Goal: Task Accomplishment & Management: Manage account settings

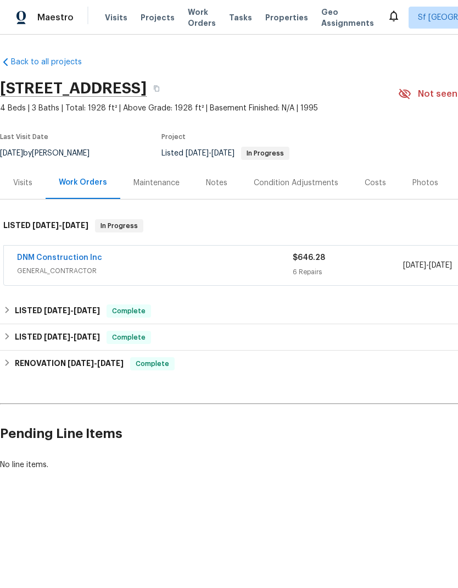
click at [175, 263] on div "DNM Construction Inc" at bounding box center [155, 258] width 276 height 13
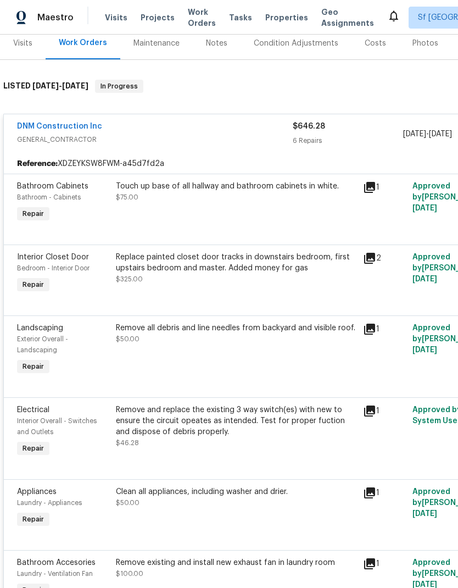
scroll to position [140, 0]
click at [207, 218] on div "Touch up base of all hallway and bathroom cabinets in white. $75.00" at bounding box center [236, 203] width 247 height 51
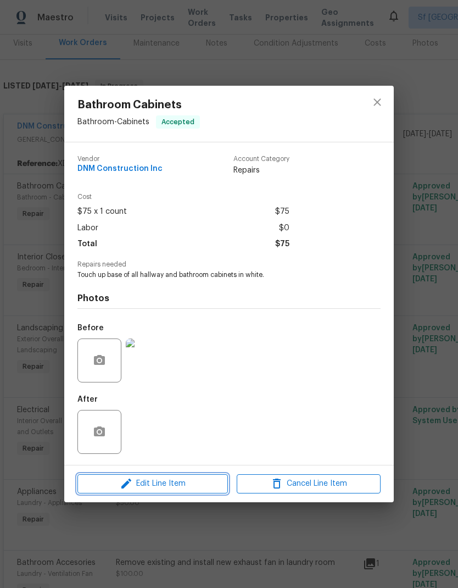
click at [170, 491] on span "Edit Line Item" at bounding box center [153, 484] width 144 height 14
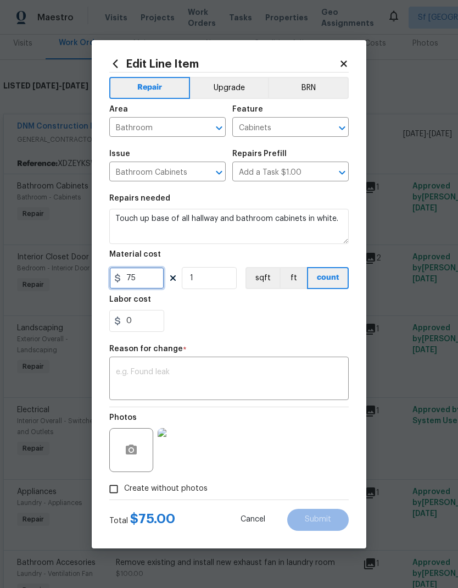
click at [158, 273] on input "75" at bounding box center [136, 278] width 55 height 22
click at [154, 279] on input "75" at bounding box center [136, 278] width 55 height 22
type input "240"
click at [267, 312] on div "0" at bounding box center [229, 321] width 240 height 22
click at [189, 381] on textarea at bounding box center [229, 379] width 226 height 23
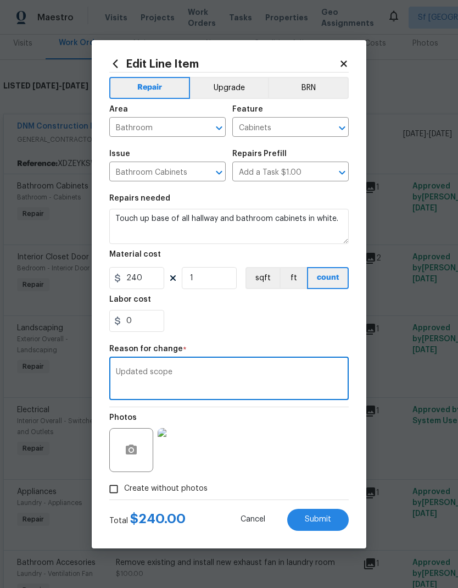
type textarea "Updated scope"
click at [296, 317] on div "0" at bounding box center [229, 321] width 240 height 22
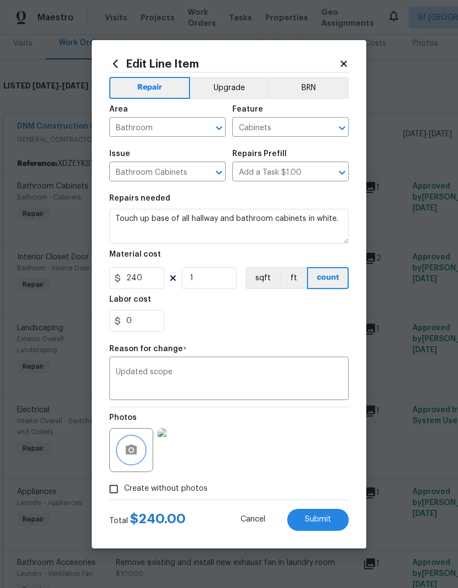
click at [134, 456] on icon "button" at bounding box center [131, 450] width 13 height 13
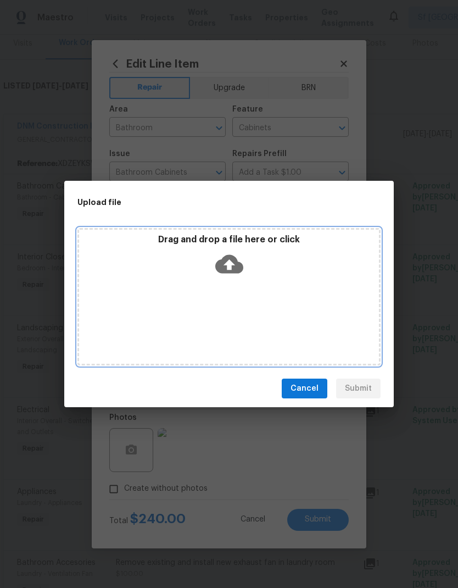
click at [234, 264] on icon at bounding box center [229, 264] width 28 height 28
click at [236, 269] on icon at bounding box center [229, 264] width 28 height 19
click at [238, 259] on icon at bounding box center [229, 264] width 28 height 28
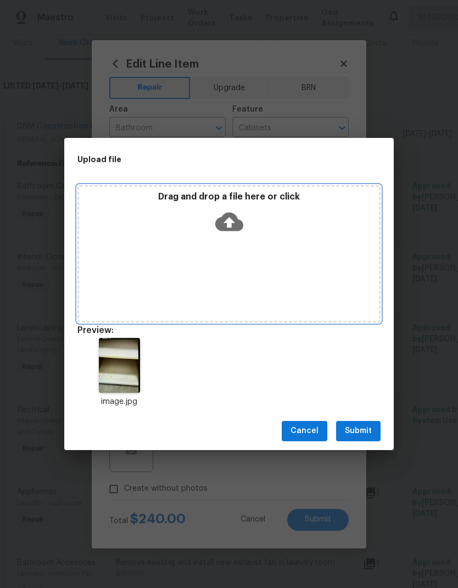
click at [228, 214] on icon at bounding box center [229, 221] width 28 height 19
click at [236, 221] on icon at bounding box center [229, 221] width 28 height 19
click at [233, 215] on icon at bounding box center [229, 221] width 28 height 19
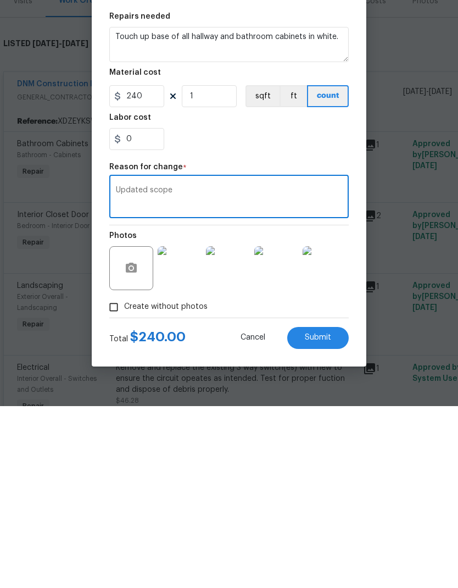
scroll to position [140, 0]
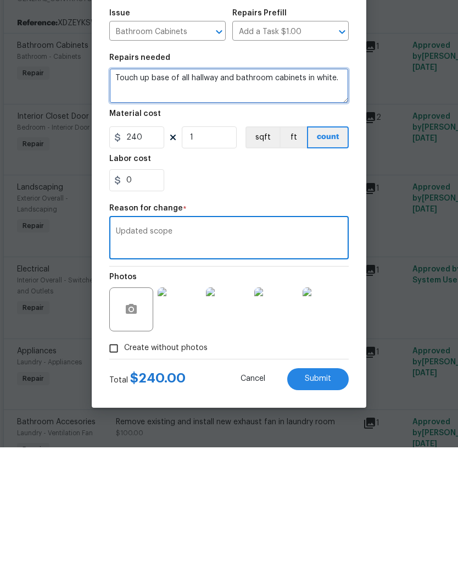
click at [338, 209] on textarea "Touch up base of all hallway and bathroom cabinets in white." at bounding box center [229, 226] width 240 height 35
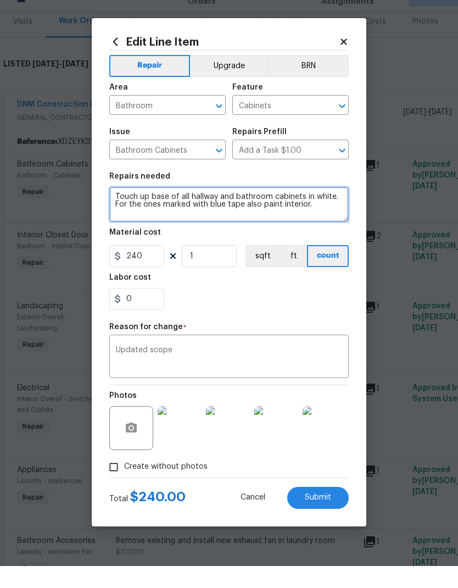
type textarea "Touch up base of all hallway and bathroom cabinets in white. For the ones marke…"
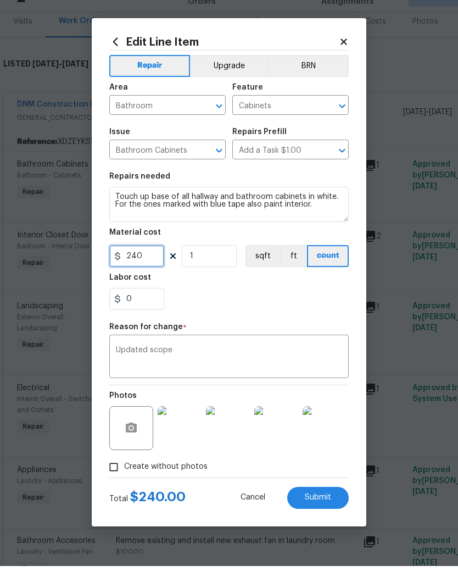
click at [156, 267] on input "240" at bounding box center [136, 278] width 55 height 22
click at [278, 310] on div "0" at bounding box center [229, 321] width 240 height 22
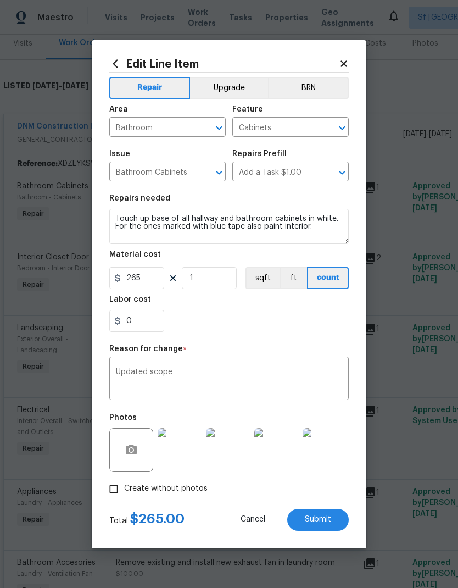
click at [312, 518] on span "Submit" at bounding box center [318, 520] width 26 height 8
type input "75"
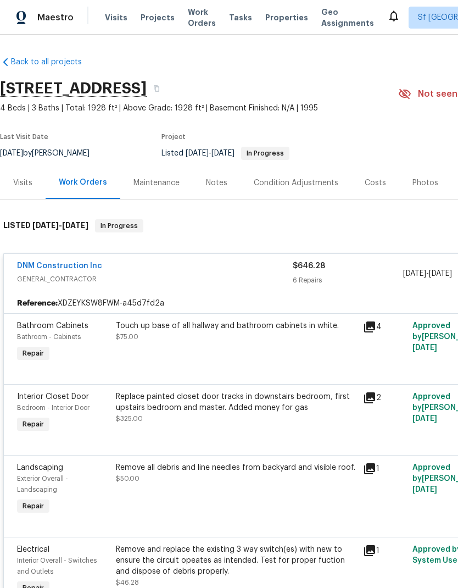
scroll to position [0, 0]
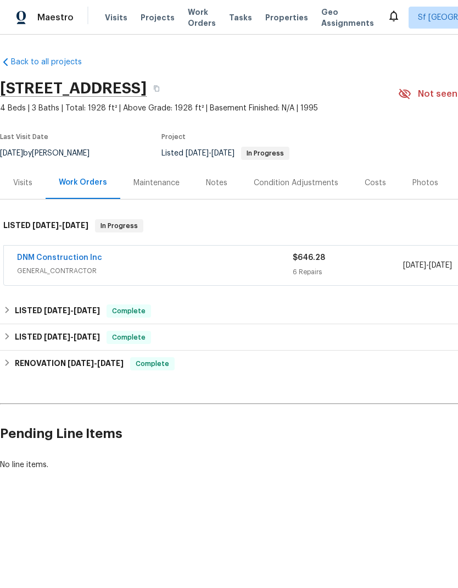
click at [65, 261] on link "DNM Construction Inc" at bounding box center [59, 258] width 85 height 8
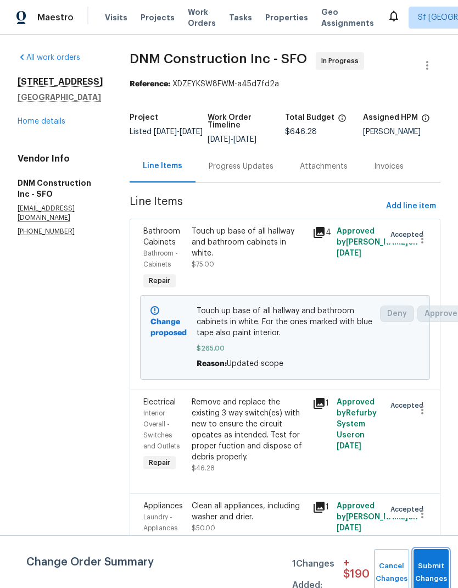
click at [430, 574] on span "Submit Changes" at bounding box center [431, 572] width 24 height 25
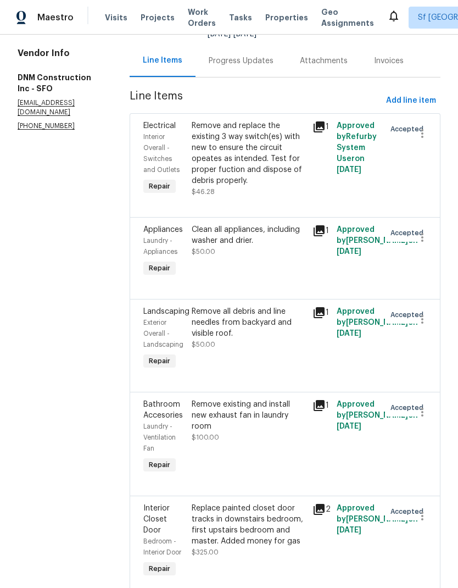
scroll to position [112, 0]
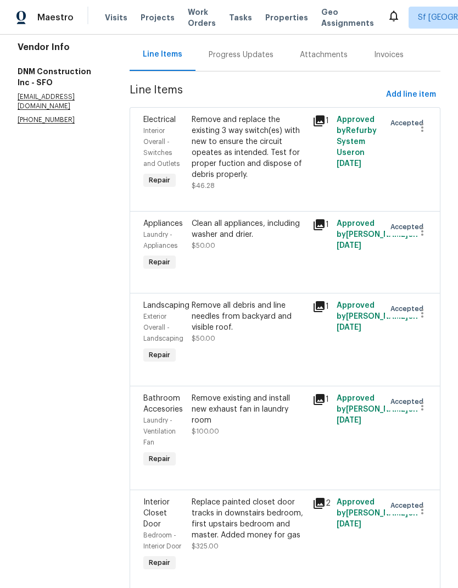
click at [286, 344] on div "Remove all debris and line needles from backyard and visible roof. $50.00" at bounding box center [249, 322] width 114 height 44
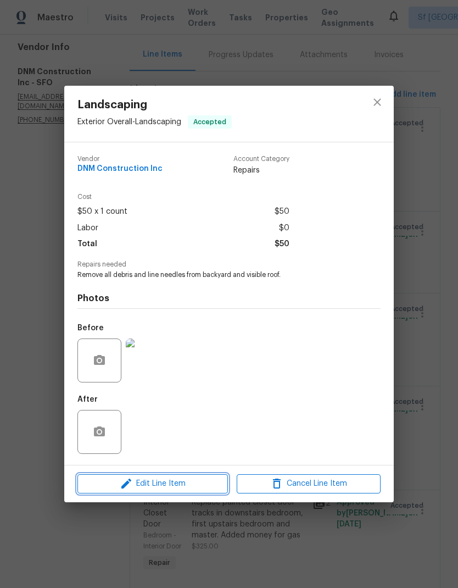
click at [172, 481] on span "Edit Line Item" at bounding box center [153, 484] width 144 height 14
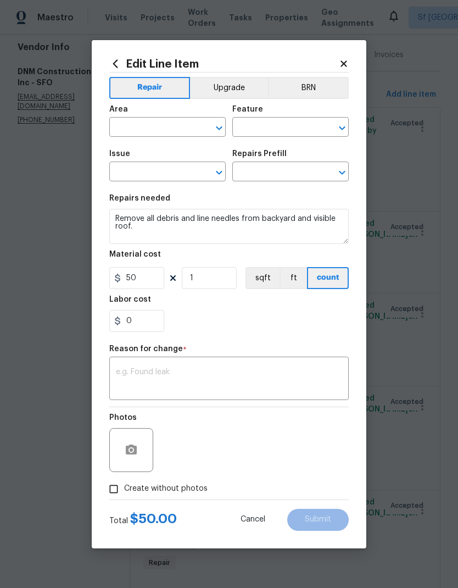
type input "Exterior Overall"
type input "Landscaping"
type input "Add a Task $1.00"
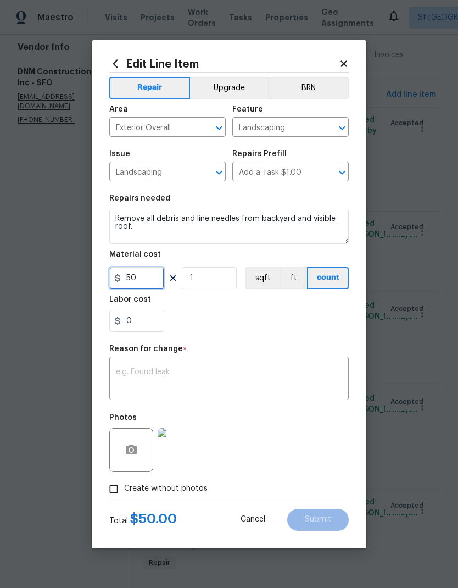
click at [148, 289] on input "50" at bounding box center [136, 278] width 55 height 22
type input "175"
click at [295, 333] on section "Repairs needed Remove all debris and line needles from backyard and visible roo…" at bounding box center [229, 263] width 240 height 151
click at [218, 380] on textarea at bounding box center [229, 379] width 226 height 23
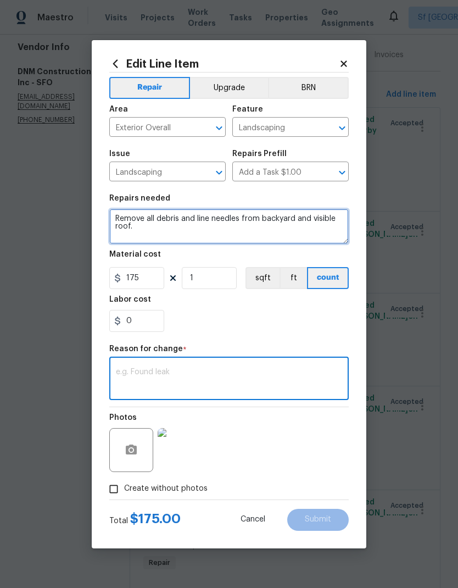
click at [184, 225] on textarea "Remove all debris and line needles from backyard and visible roof." at bounding box center [229, 226] width 240 height 35
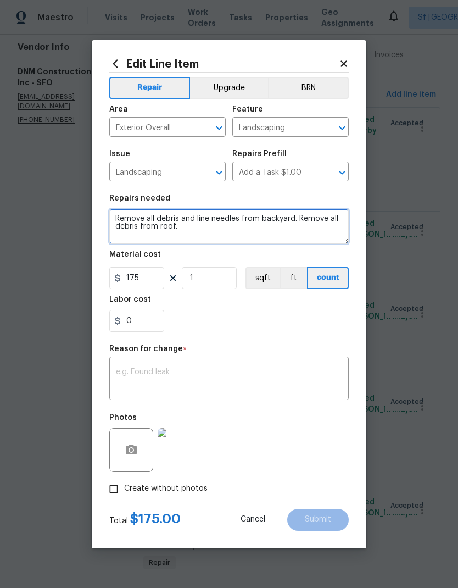
type textarea "Remove all debris and line needles from backyard. Remove all debris from roof."
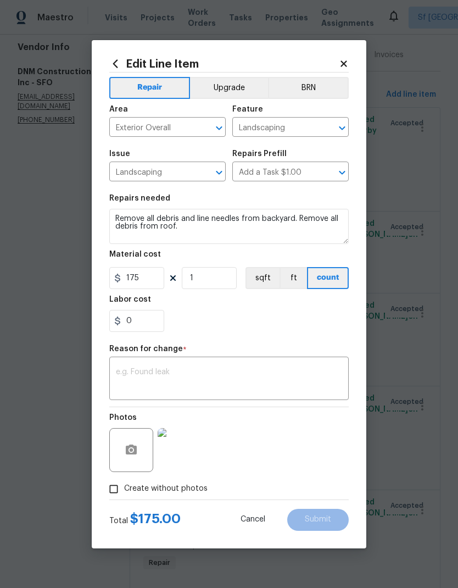
click at [291, 306] on div "Labor cost" at bounding box center [229, 303] width 240 height 14
click at [152, 286] on input "175" at bounding box center [136, 278] width 55 height 22
type input "150"
click at [303, 324] on div "0" at bounding box center [229, 321] width 240 height 22
click at [310, 322] on div "0" at bounding box center [229, 321] width 240 height 22
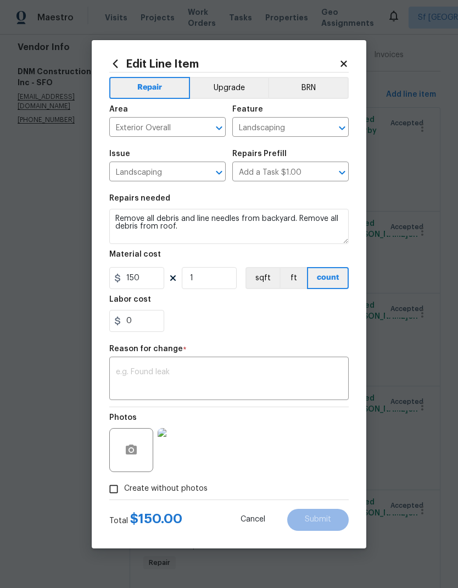
click at [239, 378] on textarea at bounding box center [229, 379] width 226 height 23
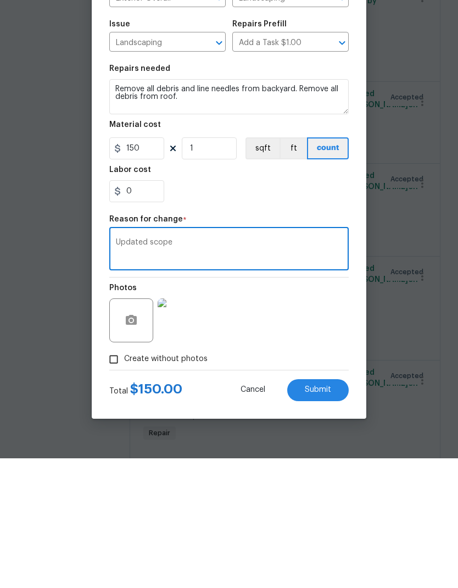
type textarea "Updated scope"
click at [279, 407] on div "Photos" at bounding box center [229, 442] width 240 height 71
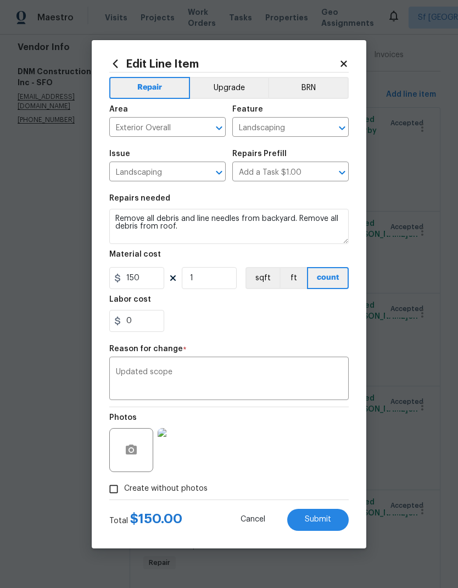
click at [317, 520] on span "Submit" at bounding box center [318, 520] width 26 height 8
type textarea "Remove all debris and line needles from backyard and visible roof."
type input "50"
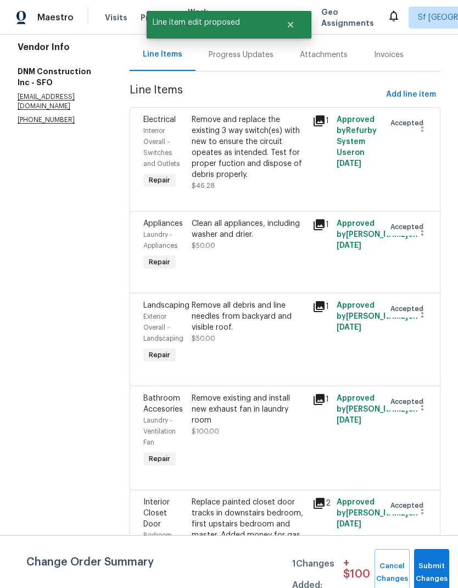
click at [430, 571] on span "Submit Changes" at bounding box center [432, 572] width 24 height 25
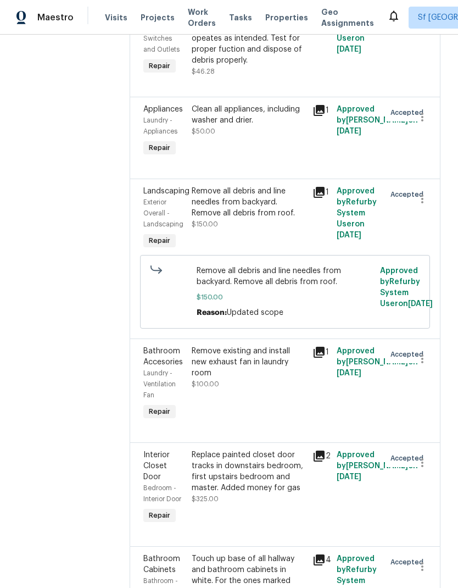
scroll to position [229, 0]
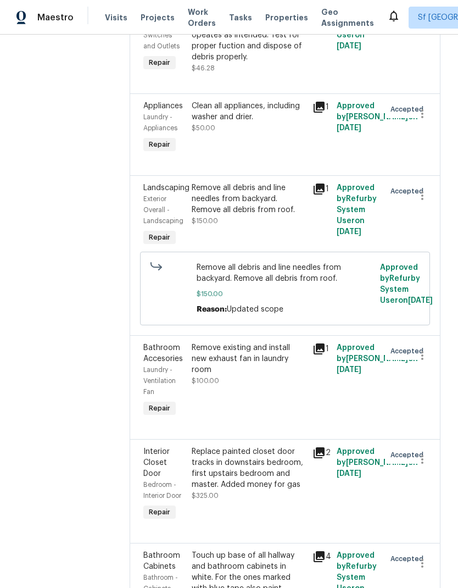
click at [279, 369] on div "Remove existing and install new exhaust fan in laundry room $100.00" at bounding box center [249, 381] width 121 height 84
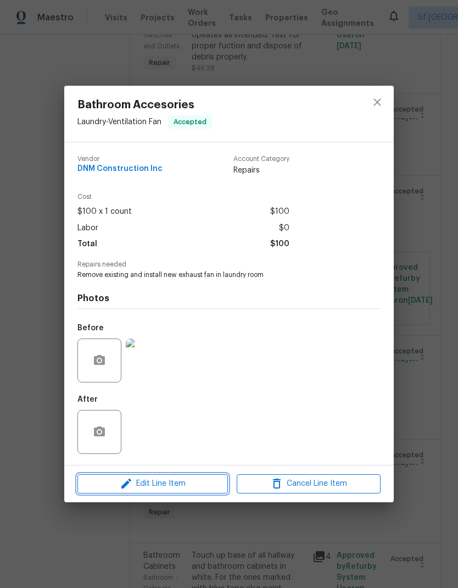
click at [170, 486] on span "Edit Line Item" at bounding box center [153, 484] width 144 height 14
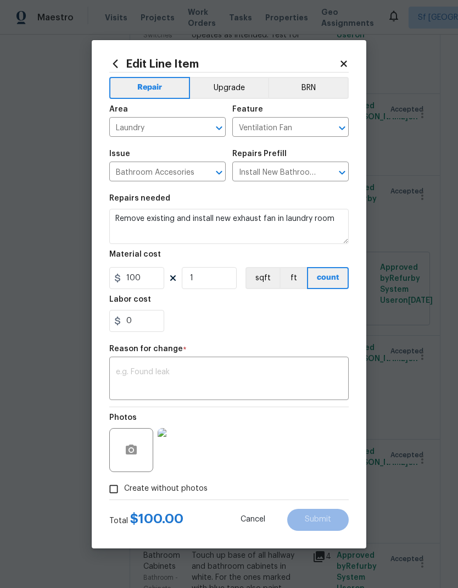
click at [346, 483] on div "Create without photos" at bounding box center [229, 489] width 240 height 21
click at [346, 482] on div "Create without photos" at bounding box center [229, 489] width 240 height 21
click at [323, 342] on div "Repair Upgrade BRN Area Laundry ​ Feature Ventilation Fan ​ Issue Bathroom Acce…" at bounding box center [229, 286] width 240 height 427
click at [163, 281] on input "100" at bounding box center [136, 278] width 55 height 22
click at [320, 331] on div "0" at bounding box center [229, 321] width 240 height 22
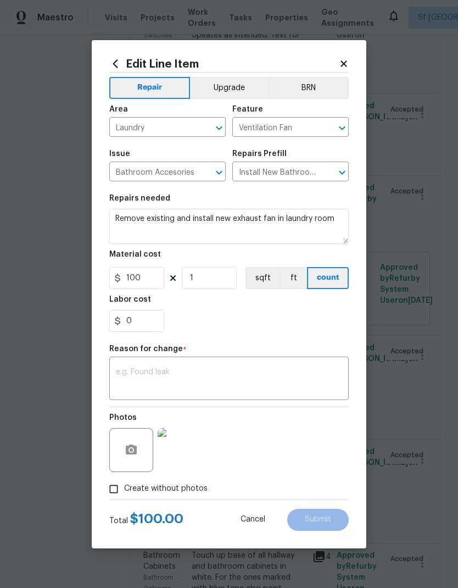
click at [257, 516] on button "Cancel" at bounding box center [253, 520] width 60 height 22
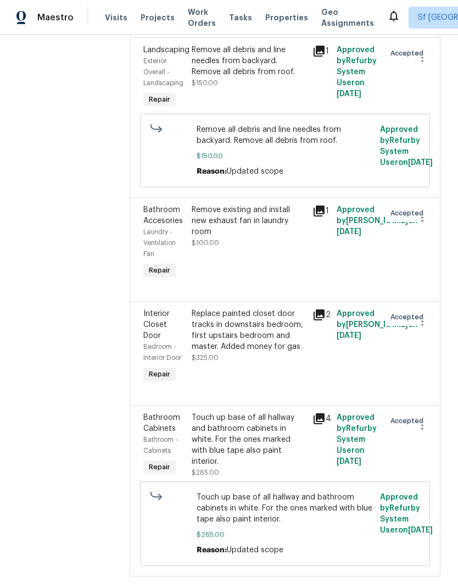
scroll to position [366, 0]
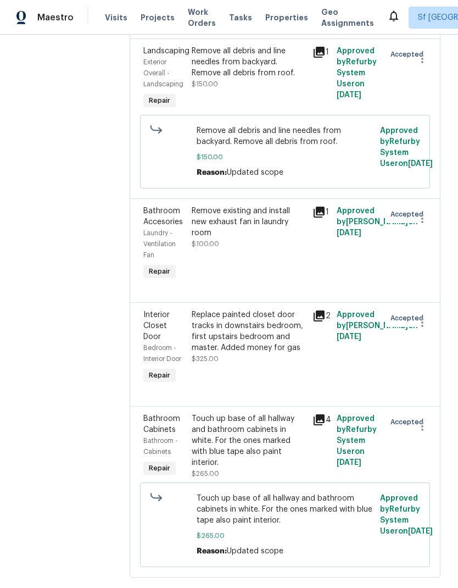
click at [296, 358] on div "Replace painted closet door tracks in downstairs bedroom, first upstairs bedroo…" at bounding box center [249, 336] width 114 height 55
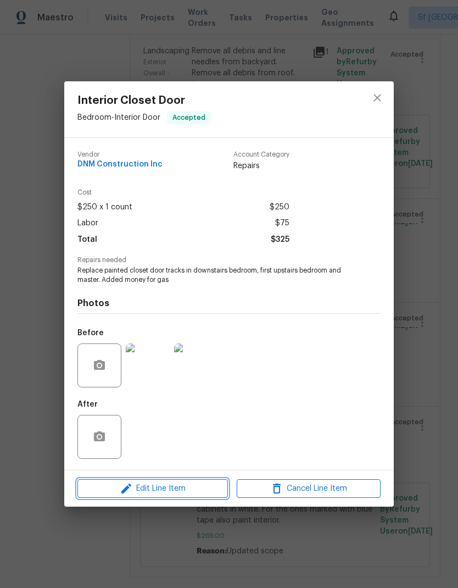
click at [185, 493] on span "Edit Line Item" at bounding box center [153, 489] width 144 height 14
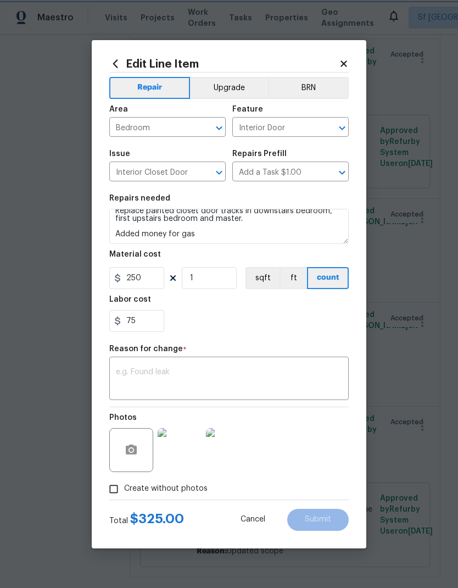
scroll to position [8, 0]
click at [163, 288] on input "250" at bounding box center [136, 278] width 55 height 22
type input "350"
click at [300, 333] on section "Repairs needed Replace painted closet door tracks in downstairs bedroom, first …" at bounding box center [229, 263] width 240 height 151
click at [247, 384] on textarea at bounding box center [229, 379] width 226 height 23
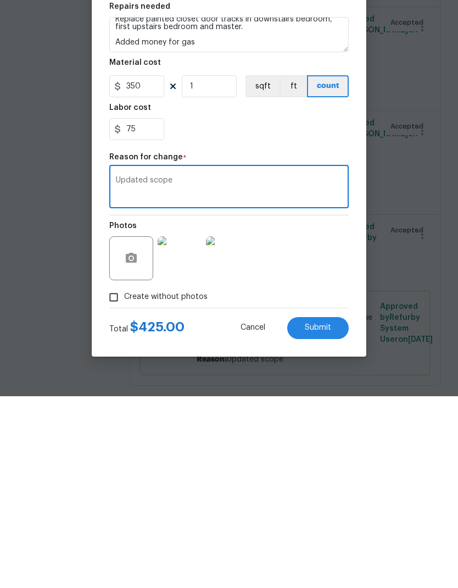
type textarea "Updated scope"
click at [311, 407] on div "Photos" at bounding box center [229, 442] width 240 height 71
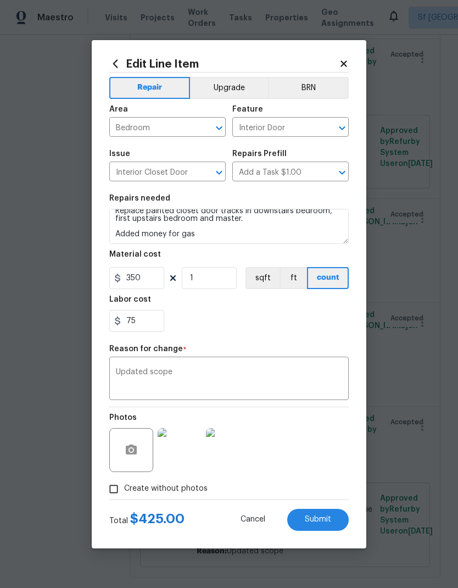
click at [320, 522] on span "Submit" at bounding box center [318, 520] width 26 height 8
type input "250"
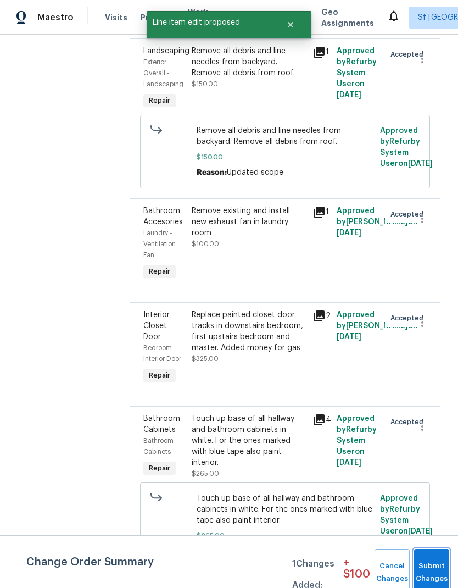
click at [434, 568] on button "Submit Changes" at bounding box center [431, 572] width 35 height 47
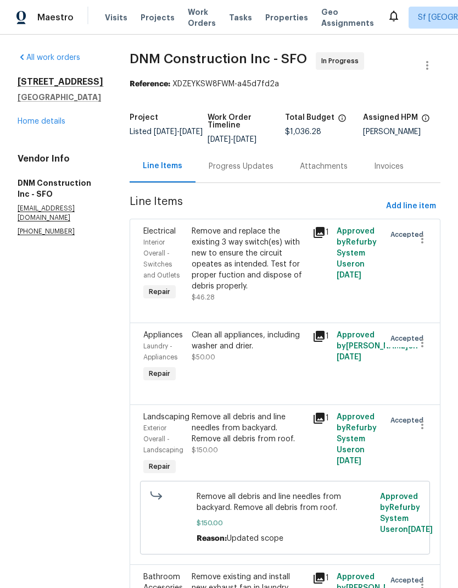
scroll to position [0, 0]
click at [274, 248] on div "Remove and replace the existing 3 way switch(es) with new to ensure the circuit…" at bounding box center [249, 259] width 114 height 66
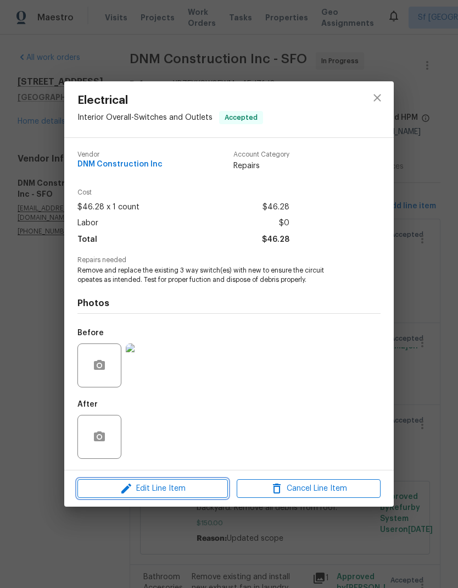
click at [164, 497] on button "Edit Line Item" at bounding box center [153, 488] width 151 height 19
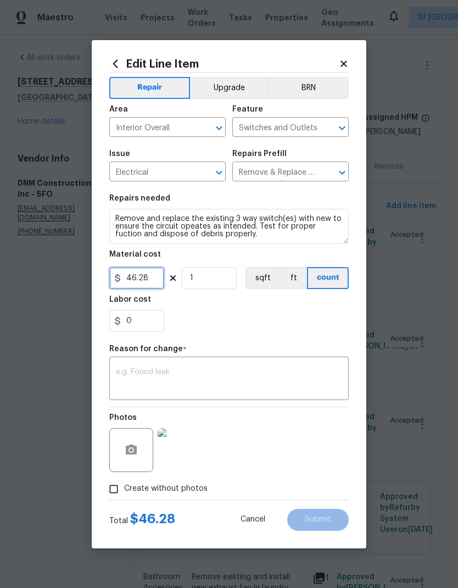
click at [163, 275] on input "46.28" at bounding box center [136, 278] width 55 height 22
type input "65"
click at [265, 323] on div "0" at bounding box center [229, 321] width 240 height 22
click at [185, 378] on textarea at bounding box center [229, 379] width 226 height 23
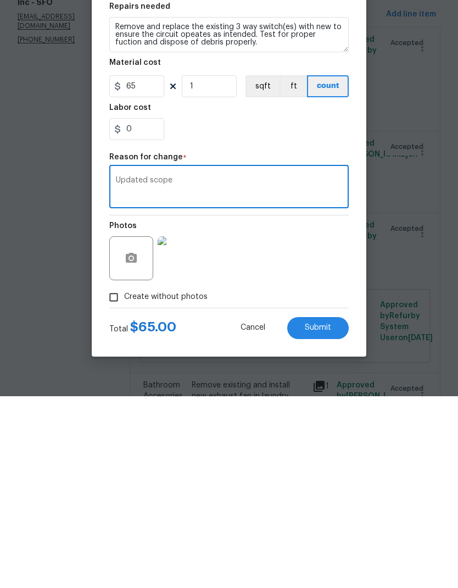
type textarea "Updated scope"
click at [280, 188] on section "Repairs needed Remove and replace the existing 3 way switch(es) with new to ens…" at bounding box center [229, 263] width 240 height 151
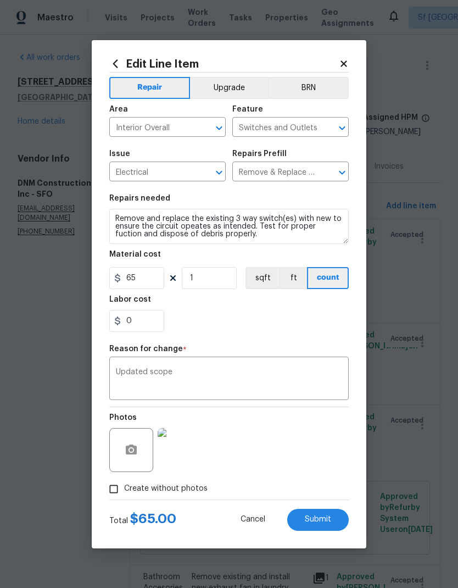
click at [316, 523] on span "Submit" at bounding box center [318, 520] width 26 height 8
type input "46.28"
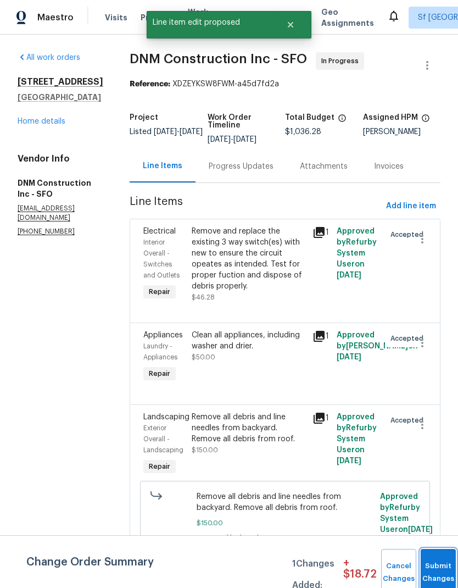
click at [429, 559] on button "Submit Changes" at bounding box center [438, 572] width 35 height 47
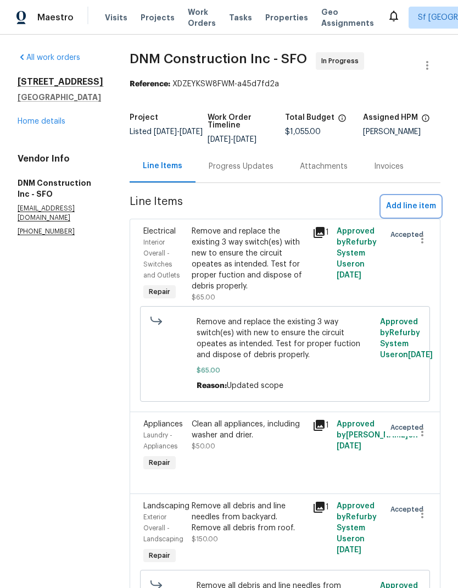
click at [412, 213] on span "Add line item" at bounding box center [411, 207] width 50 height 14
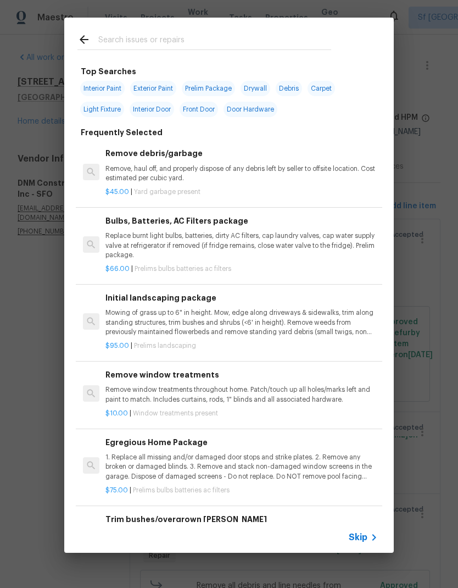
click at [223, 39] on input "text" at bounding box center [214, 41] width 233 height 16
type input "S"
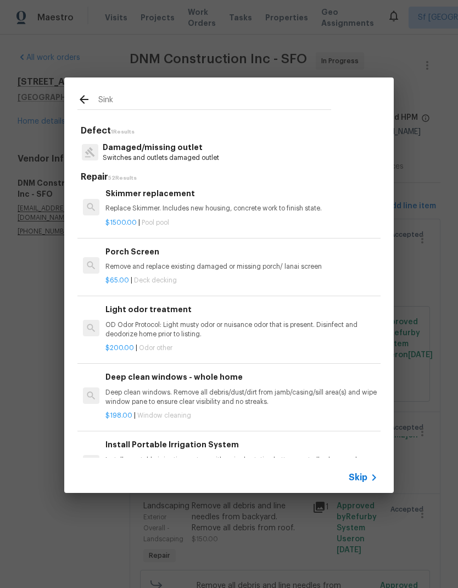
scroll to position [2484, 0]
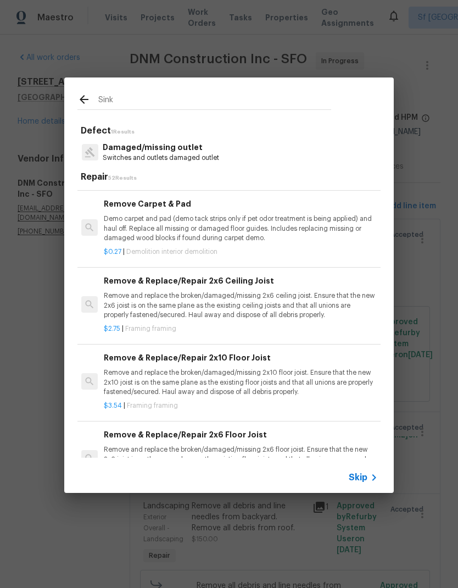
click at [206, 98] on input "Sink" at bounding box center [214, 101] width 233 height 16
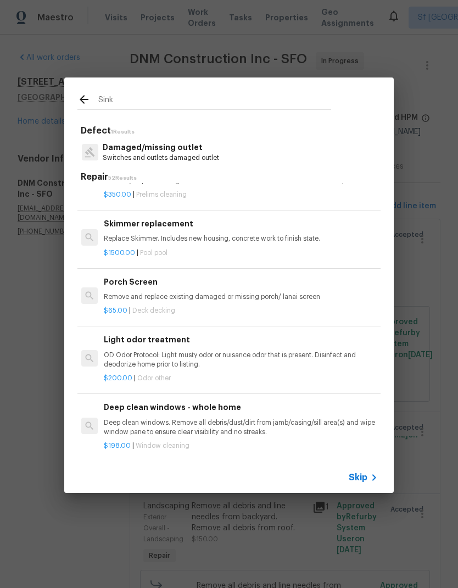
scroll to position [2451, 2]
type input "S"
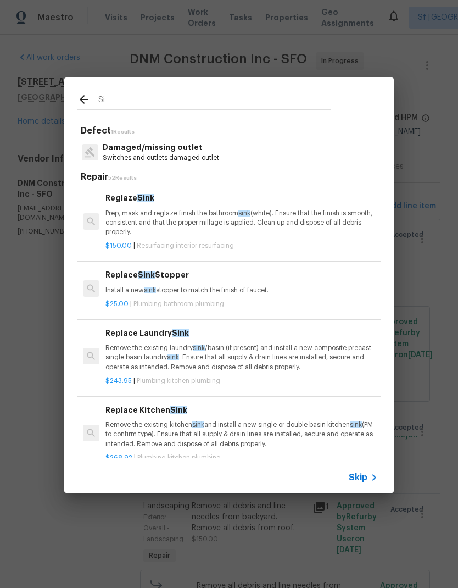
type input "S"
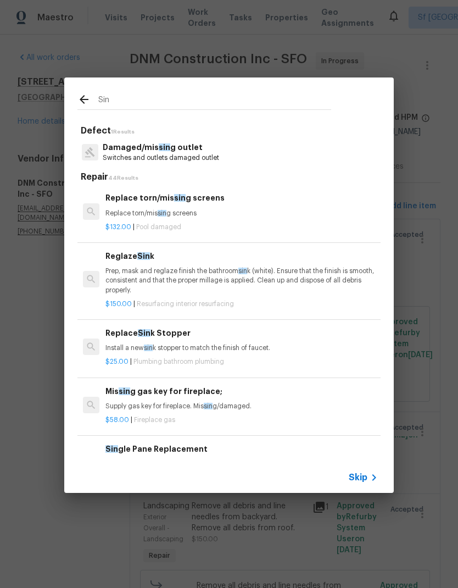
scroll to position [0, 0]
type input "S"
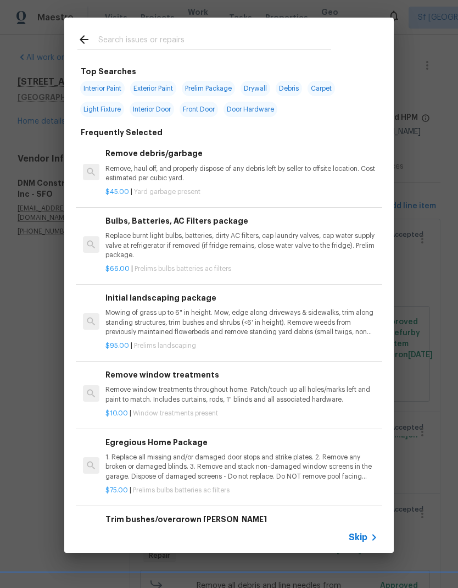
click at [86, 45] on icon at bounding box center [84, 39] width 13 height 13
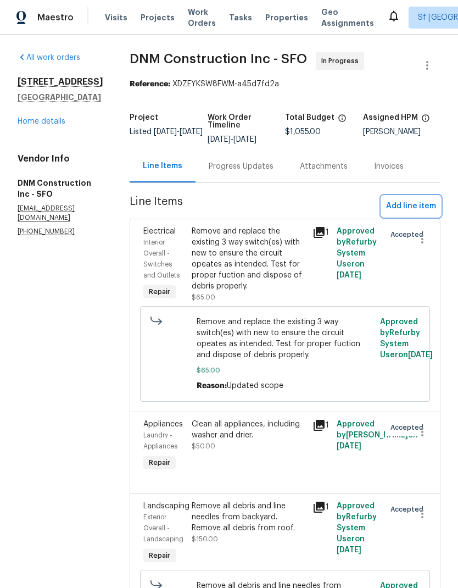
click at [414, 213] on span "Add line item" at bounding box center [411, 207] width 50 height 14
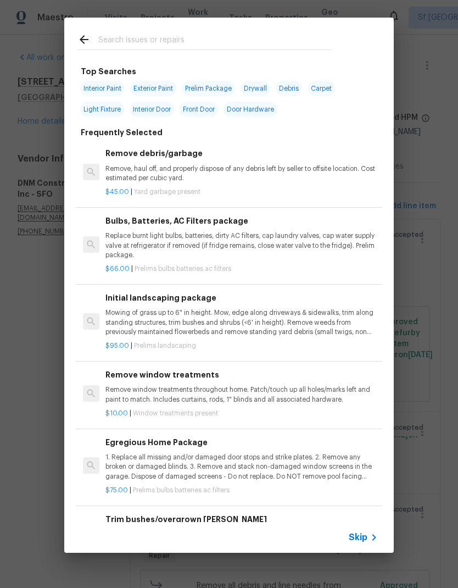
click at [163, 43] on input "text" at bounding box center [214, 41] width 233 height 16
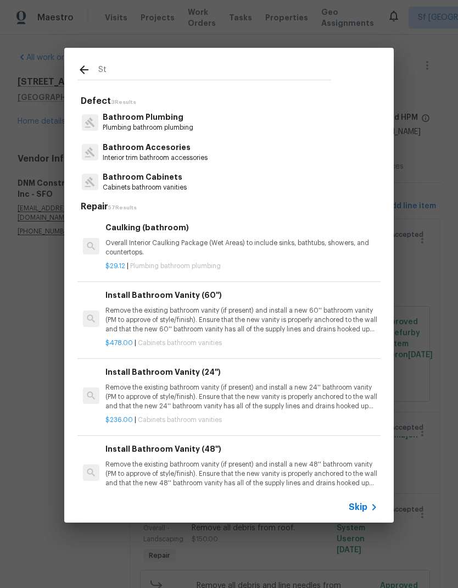
type input "S"
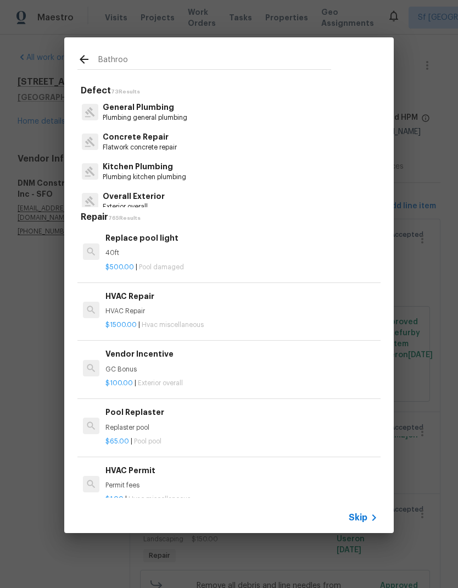
type input "Bathroom"
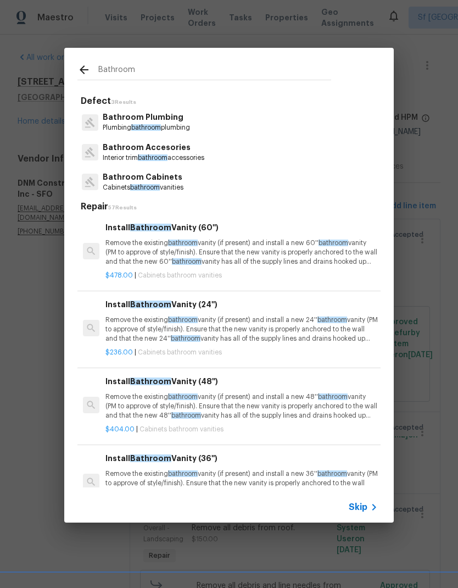
click at [184, 120] on p "Bathroom Plumbing" at bounding box center [146, 118] width 87 height 12
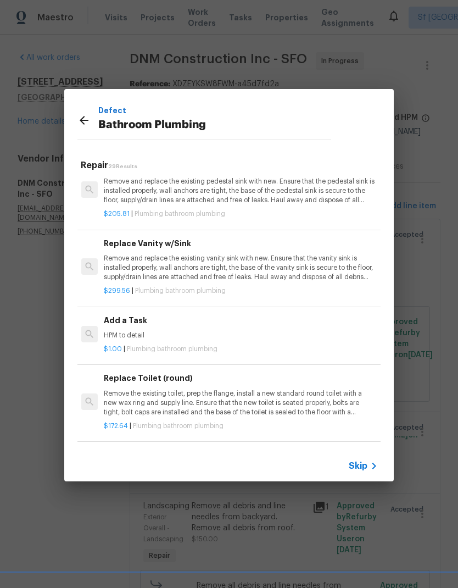
scroll to position [1659, 2]
click at [183, 330] on p "HPM to detail" at bounding box center [240, 334] width 273 height 9
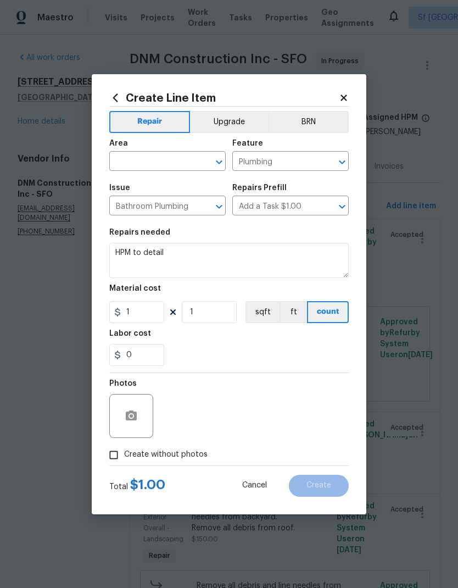
click at [344, 95] on icon at bounding box center [344, 98] width 10 height 10
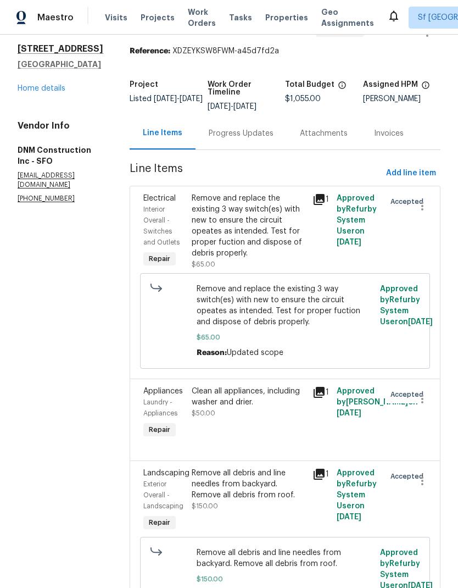
scroll to position [27, 0]
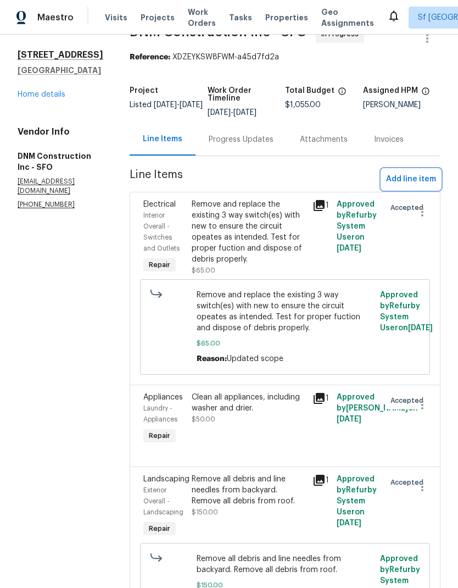
click at [406, 186] on span "Add line item" at bounding box center [411, 180] width 50 height 14
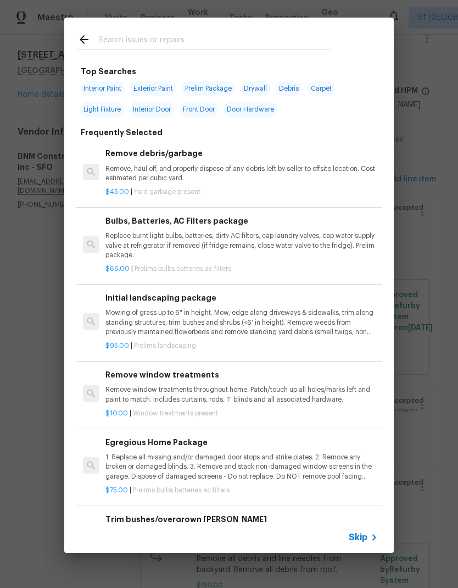
click at [175, 38] on input "text" at bounding box center [214, 41] width 233 height 16
type input "Bathroom"
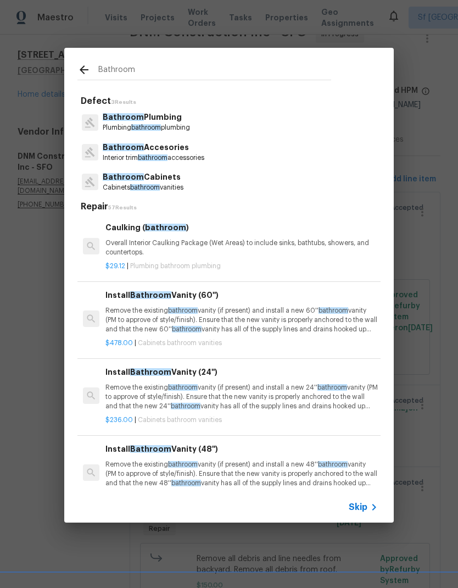
click at [175, 113] on p "Bathroom Plumbing" at bounding box center [146, 118] width 87 height 12
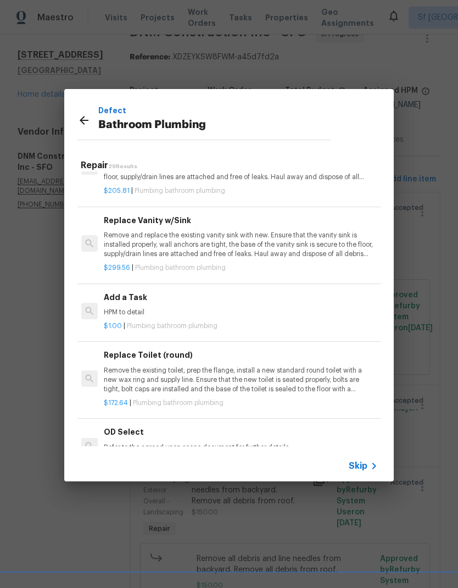
scroll to position [1682, 2]
click at [196, 292] on div "Add a Task HPM to detail" at bounding box center [240, 304] width 273 height 26
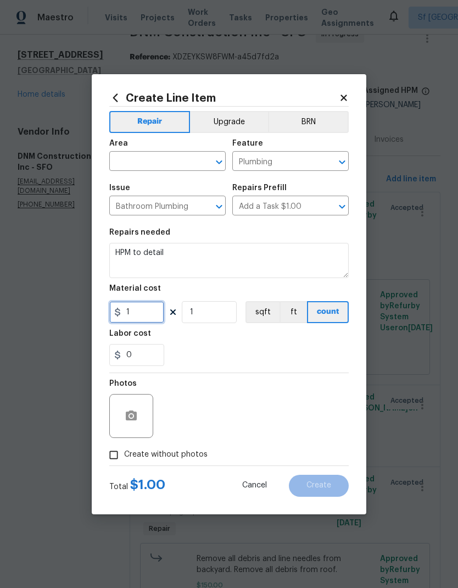
click at [143, 317] on input "1" at bounding box center [136, 312] width 55 height 22
type input "341"
click at [234, 355] on div "0" at bounding box center [229, 355] width 240 height 22
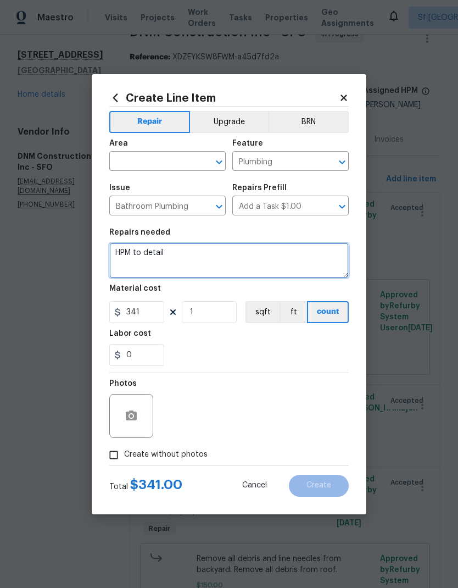
click at [184, 263] on textarea "HPM to detail" at bounding box center [229, 260] width 240 height 35
click at [183, 263] on textarea "HPM to detail" at bounding box center [229, 260] width 240 height 35
click at [182, 261] on textarea "HPM to detail" at bounding box center [229, 260] width 240 height 35
click at [184, 262] on textarea "HPM to detail" at bounding box center [229, 260] width 240 height 35
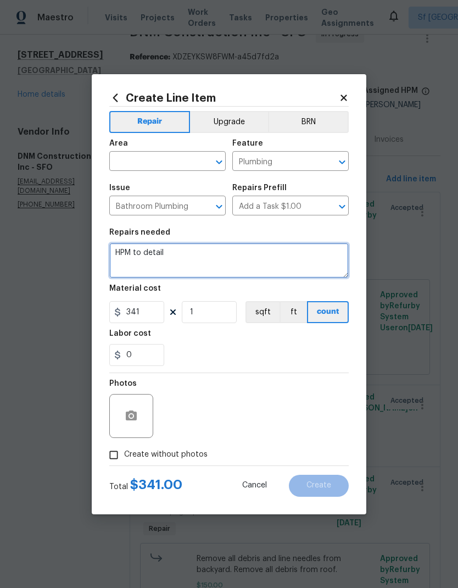
click at [184, 261] on textarea "HPM to detail" at bounding box center [229, 260] width 240 height 35
click at [194, 257] on textarea "HPM to detail" at bounding box center [229, 260] width 240 height 35
type textarea "H"
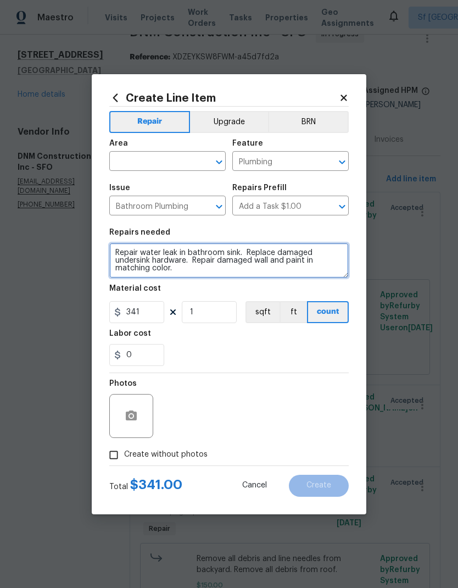
type textarea "Repair water leak in bathroom sink. Replace damaged undersink hardware. Repair …"
click at [237, 358] on div "0" at bounding box center [229, 355] width 240 height 22
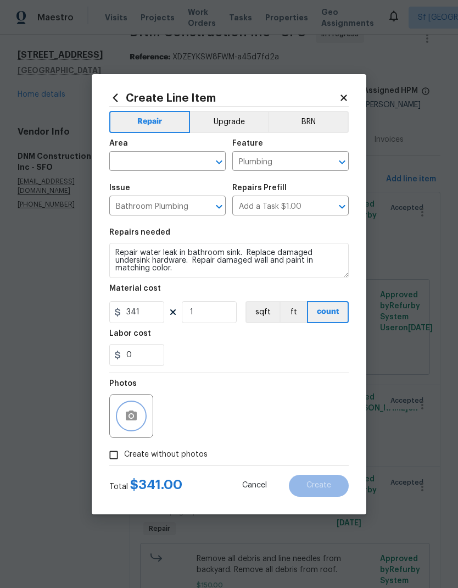
click at [133, 416] on circle "button" at bounding box center [131, 415] width 3 height 3
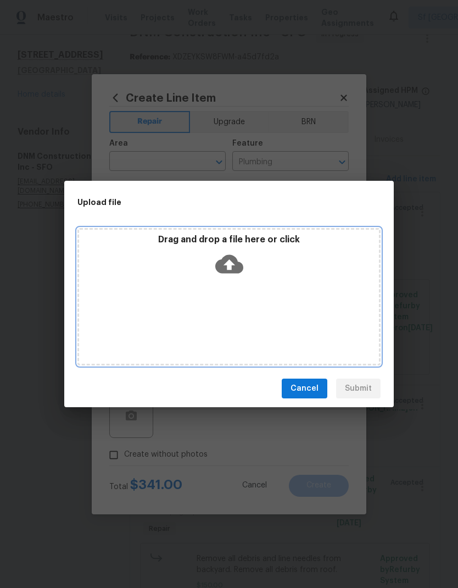
click at [235, 263] on icon at bounding box center [229, 264] width 28 height 19
click at [222, 262] on icon at bounding box center [229, 264] width 28 height 19
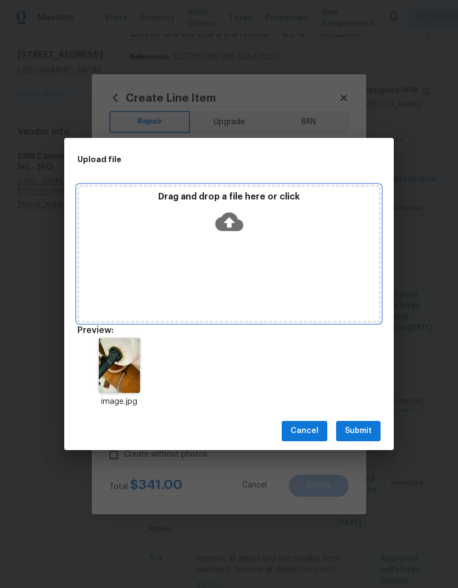
click at [235, 223] on icon at bounding box center [229, 221] width 28 height 19
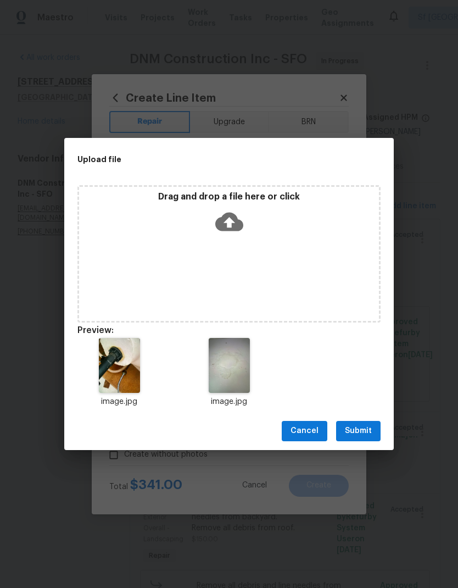
scroll to position [27, 0]
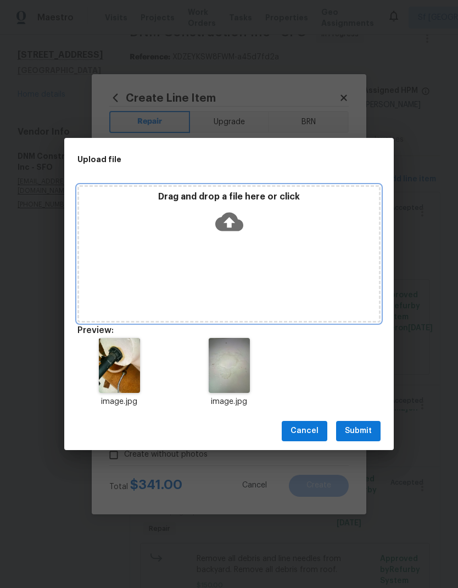
click at [230, 223] on icon at bounding box center [229, 222] width 28 height 28
click at [233, 219] on icon at bounding box center [229, 221] width 28 height 19
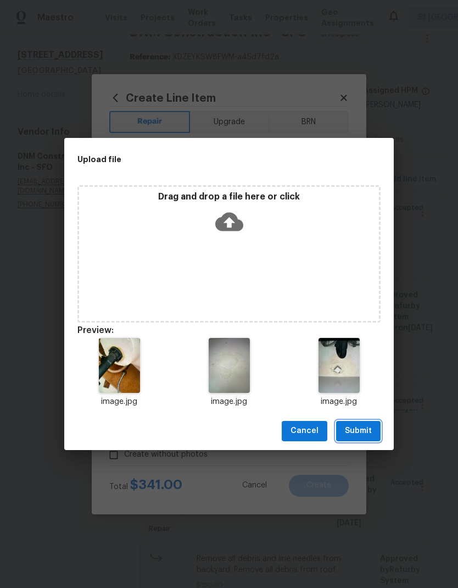
click at [363, 432] on span "Submit" at bounding box center [358, 431] width 27 height 14
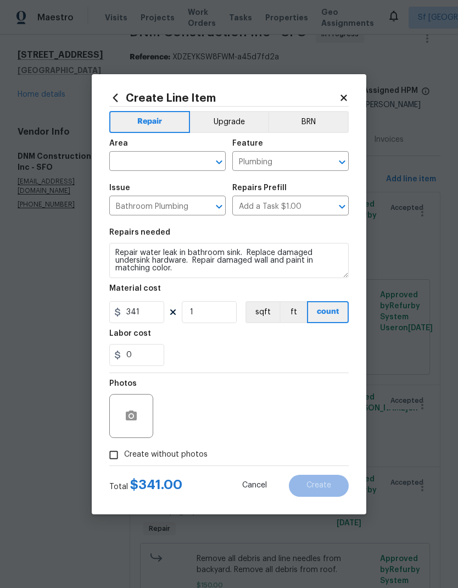
click at [159, 158] on input "text" at bounding box center [152, 162] width 86 height 17
type input "bathroom"
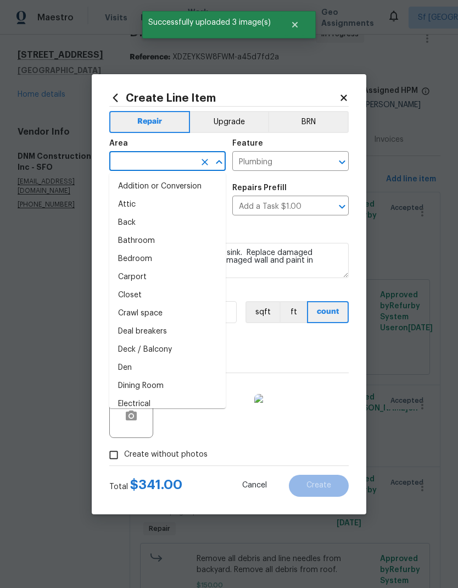
click at [106, 249] on div "Create Line Item Repair Upgrade BRN Area ​ Feature Plumbing ​ Issue Bathroom Pl…" at bounding box center [229, 294] width 275 height 440
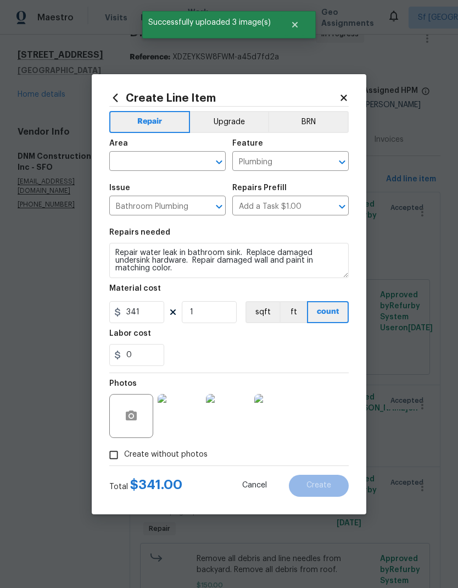
click at [141, 165] on input "text" at bounding box center [152, 162] width 86 height 17
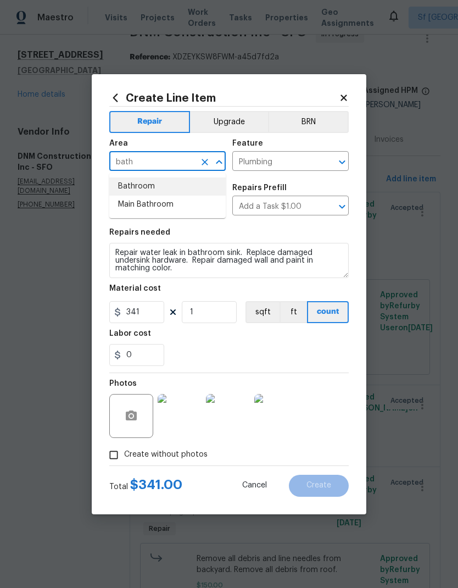
click at [155, 181] on li "Bathroom" at bounding box center [167, 187] width 117 height 18
type input "Bathroom"
click at [154, 181] on span "Issue Bathroom Plumbing ​" at bounding box center [167, 200] width 117 height 45
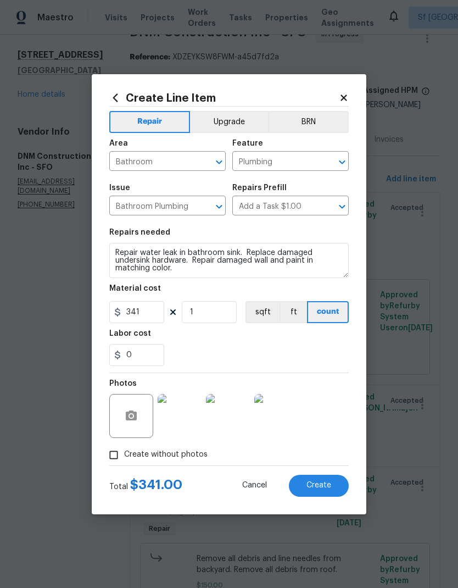
click at [334, 362] on div "0" at bounding box center [229, 355] width 240 height 22
click at [327, 488] on span "Create" at bounding box center [319, 486] width 25 height 8
type input "0"
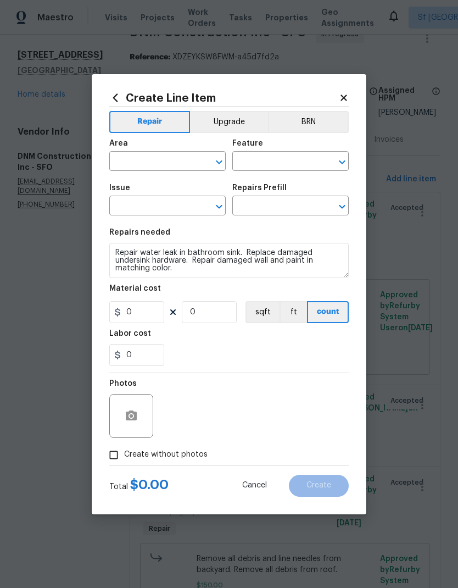
scroll to position [0, 0]
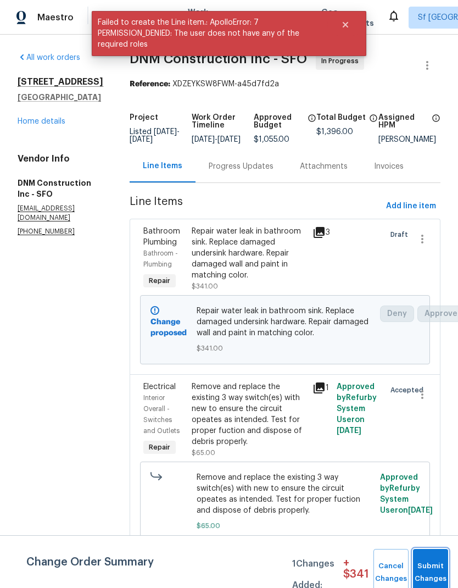
click at [432, 559] on button "Submit Changes" at bounding box center [430, 572] width 35 height 47
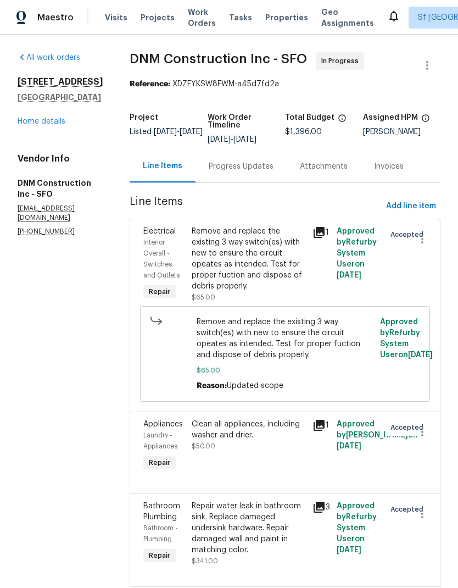
click at [261, 275] on div "Remove and replace the existing 3 way switch(es) with new to ensure the circuit…" at bounding box center [249, 259] width 114 height 66
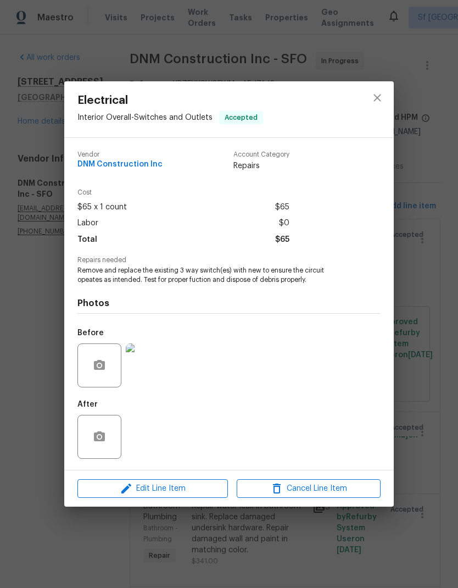
click at [119, 435] on div at bounding box center [100, 437] width 44 height 44
click at [100, 434] on icon "button" at bounding box center [99, 437] width 11 height 10
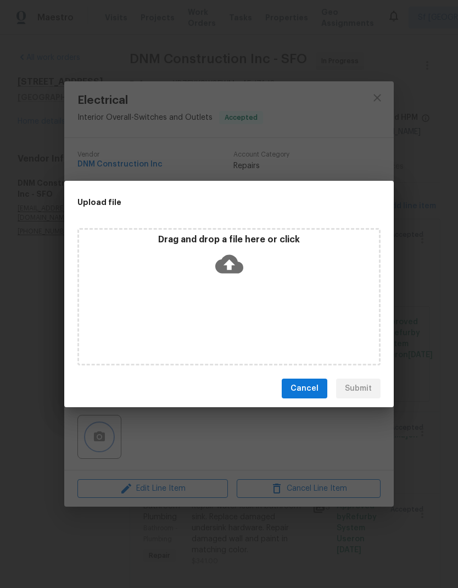
click at [45, 559] on div "Upload file Drag and drop a file here or click Cancel Submit" at bounding box center [229, 294] width 458 height 588
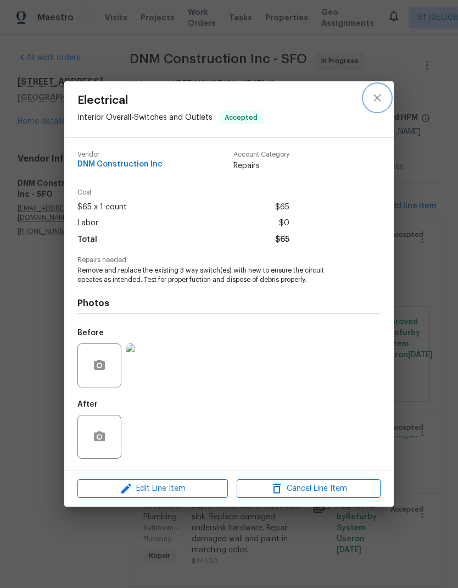
click at [378, 104] on button "close" at bounding box center [377, 98] width 26 height 26
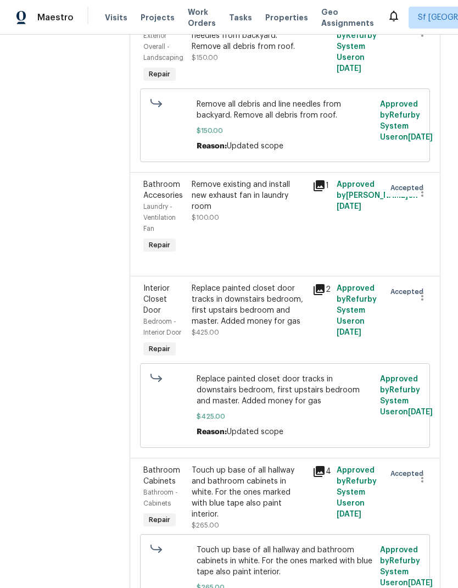
scroll to position [568, 0]
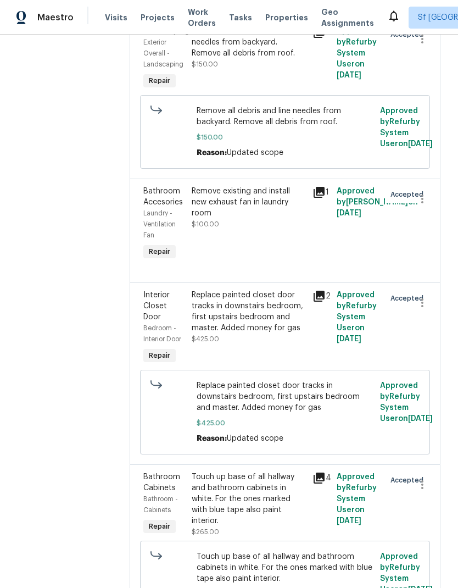
click at [267, 230] on div "Remove existing and install new exhaust fan in laundry room $100.00" at bounding box center [249, 208] width 114 height 44
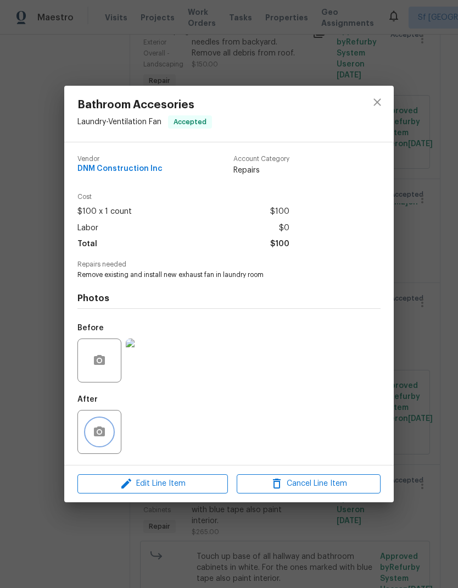
click at [99, 433] on circle "button" at bounding box center [99, 431] width 3 height 3
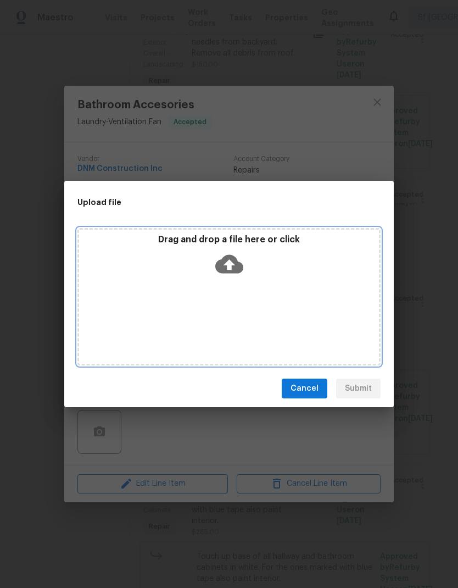
click at [222, 261] on icon at bounding box center [229, 264] width 28 height 19
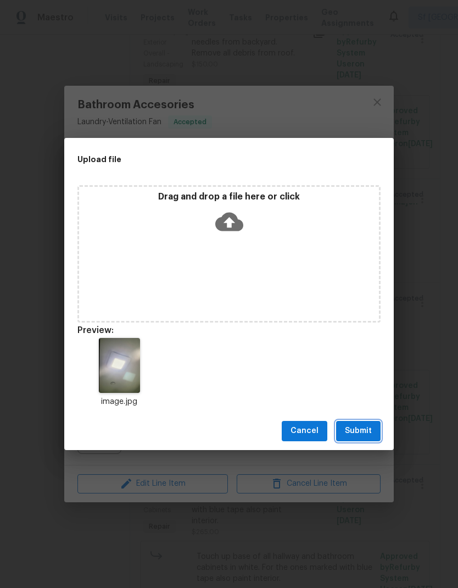
click at [366, 428] on span "Submit" at bounding box center [358, 431] width 27 height 14
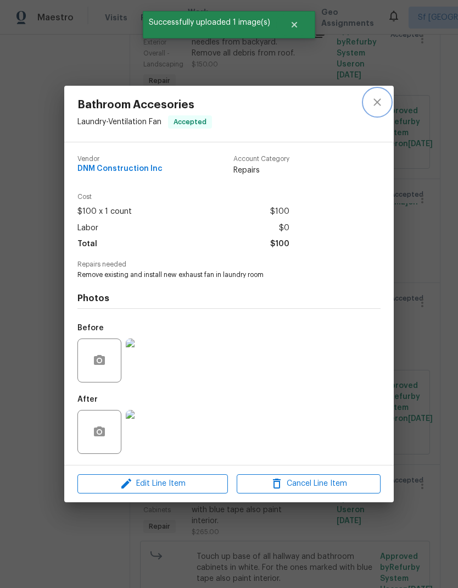
click at [378, 90] on button "close" at bounding box center [377, 102] width 26 height 26
